Goal: Task Accomplishment & Management: Manage account settings

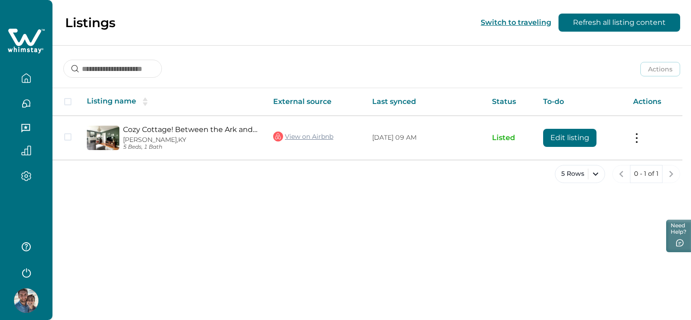
click at [29, 97] on button "button" at bounding box center [26, 104] width 38 height 18
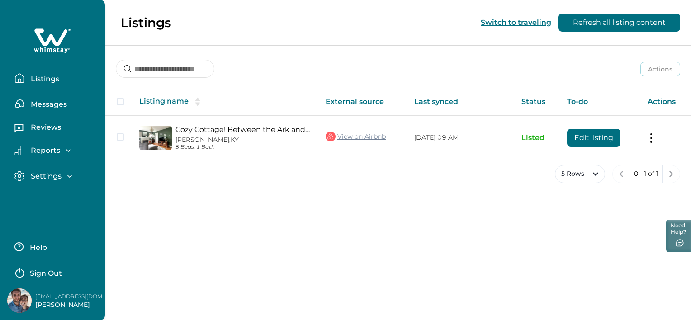
click at [50, 106] on p "Messages" at bounding box center [47, 104] width 39 height 9
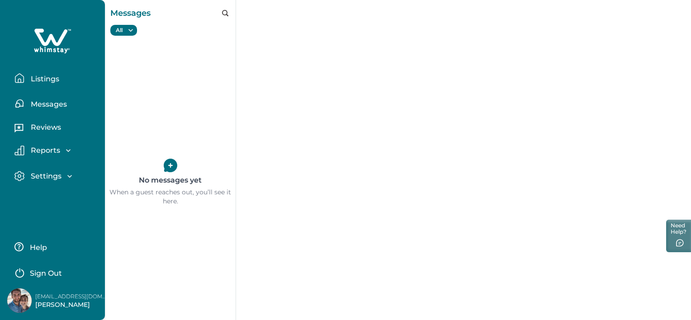
click at [32, 74] on button "Listings" at bounding box center [55, 78] width 83 height 18
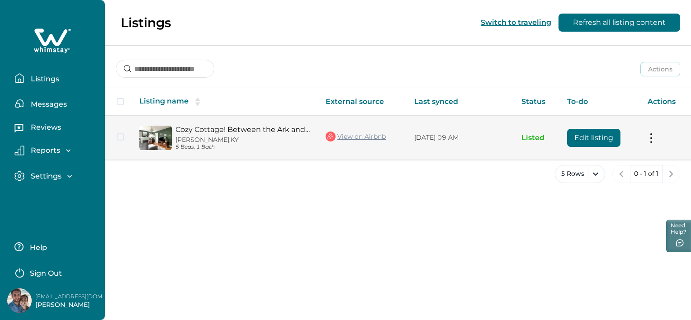
click at [206, 144] on p "5 Beds, 1 Bath" at bounding box center [244, 147] width 136 height 7
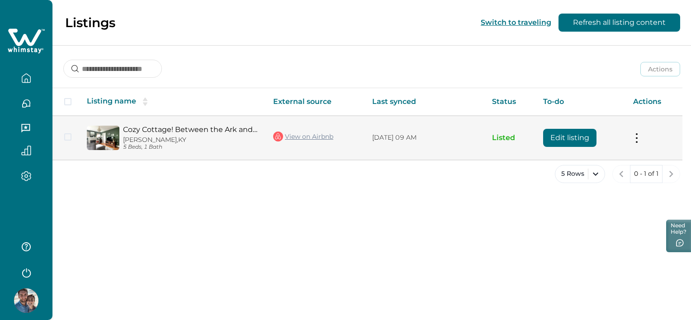
click at [206, 144] on p "5 Beds, 1 Bath" at bounding box center [191, 147] width 136 height 7
click at [557, 130] on button "Edit listing" at bounding box center [569, 138] width 53 height 18
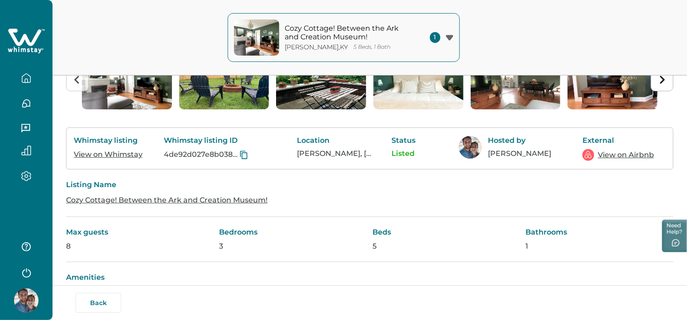
scroll to position [131, 0]
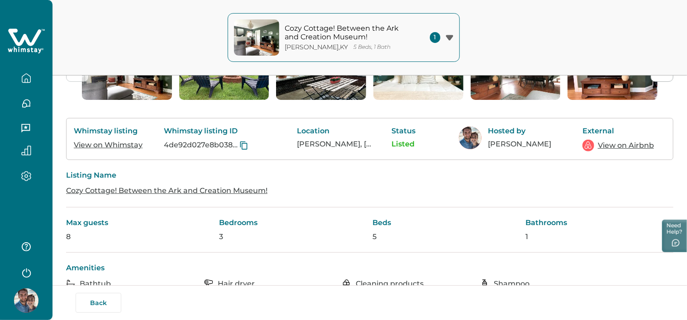
click at [623, 144] on link "View on Airbnb" at bounding box center [626, 145] width 56 height 11
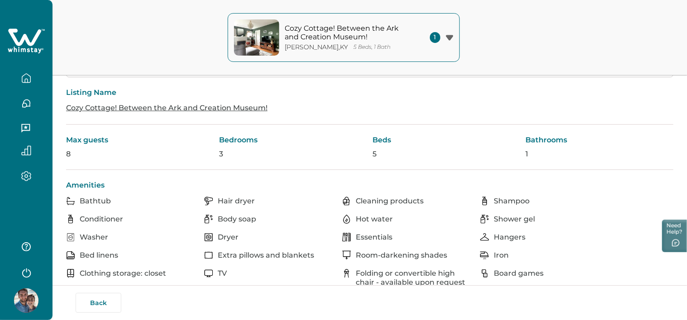
scroll to position [214, 0]
click at [208, 109] on link "Cozy Cottage! Between the Ark and Creation Museum!" at bounding box center [166, 108] width 201 height 9
